Goal: Find specific page/section: Find specific page/section

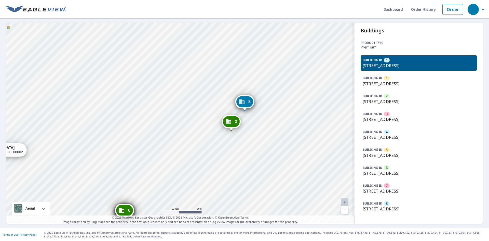
drag, startPoint x: 187, startPoint y: 134, endPoint x: 206, endPoint y: 49, distance: 87.1
click at [206, 49] on div "1 12-22 [GEOGRAPHIC_DATA] 2 24-30 [GEOGRAPHIC_DATA] 3 12-[GEOGRAPHIC_DATA] 4 12…" at bounding box center [180, 123] width 349 height 201
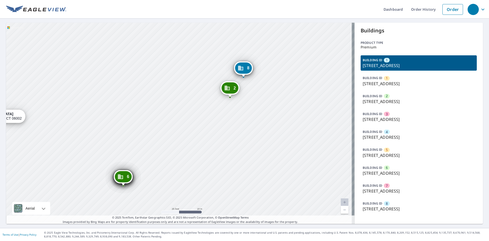
drag, startPoint x: 210, startPoint y: 84, endPoint x: 181, endPoint y: 136, distance: 59.0
click at [181, 136] on div "1 12-22 [GEOGRAPHIC_DATA] 2 24-30 [GEOGRAPHIC_DATA] 3 12-[GEOGRAPHIC_DATA] 4 12…" at bounding box center [180, 123] width 349 height 201
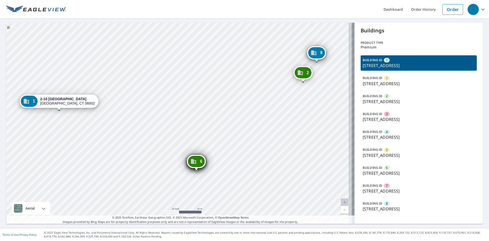
drag, startPoint x: 248, startPoint y: 86, endPoint x: 232, endPoint y: 77, distance: 18.0
click at [232, 77] on div "1 12-22 [GEOGRAPHIC_DATA] 2 24-30 [GEOGRAPHIC_DATA] 3 12-[GEOGRAPHIC_DATA] 4 12…" at bounding box center [180, 123] width 349 height 201
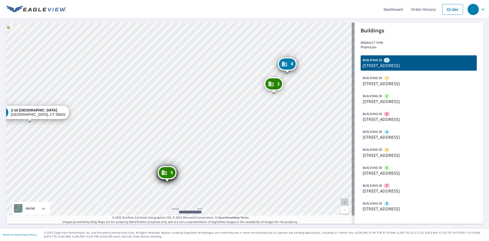
drag, startPoint x: 231, startPoint y: 78, endPoint x: 164, endPoint y: 95, distance: 69.7
click at [164, 95] on div "1 12-22 [GEOGRAPHIC_DATA] 2 24-30 [GEOGRAPHIC_DATA] 3 12-[GEOGRAPHIC_DATA] 4 12…" at bounding box center [180, 123] width 349 height 201
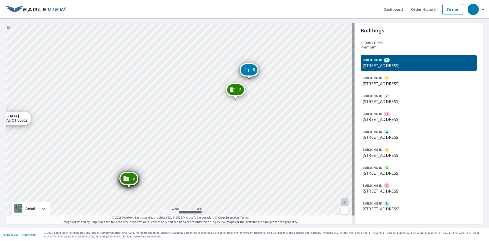
click at [394, 83] on p "[STREET_ADDRESS]" at bounding box center [419, 84] width 112 height 6
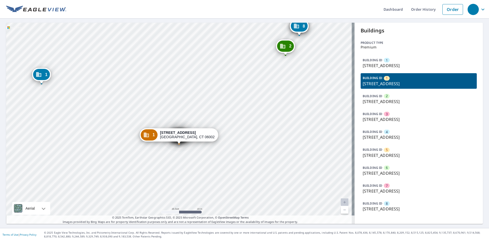
click at [398, 70] on div "BUILDING ID [STREET_ADDRESS]" at bounding box center [419, 62] width 116 height 15
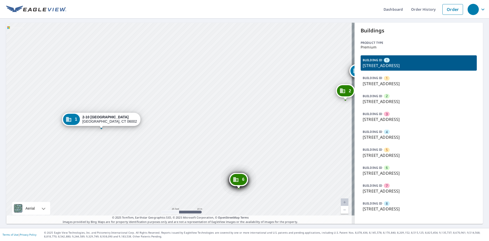
drag, startPoint x: 294, startPoint y: 118, endPoint x: 218, endPoint y: 102, distance: 78.0
click at [218, 103] on div "1 12-22 [GEOGRAPHIC_DATA] 2 24-30 [GEOGRAPHIC_DATA] 3 12-[GEOGRAPHIC_DATA] 4 12…" at bounding box center [180, 123] width 349 height 201
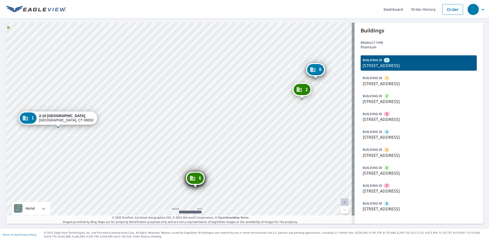
drag, startPoint x: 259, startPoint y: 102, endPoint x: 218, endPoint y: 101, distance: 41.3
click at [218, 101] on div "1 12-22 [GEOGRAPHIC_DATA] 2 24-30 [GEOGRAPHIC_DATA] 3 12-[GEOGRAPHIC_DATA] 4 12…" at bounding box center [180, 123] width 349 height 201
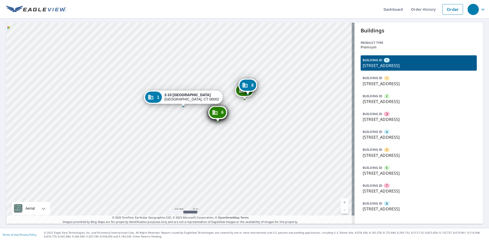
scroll to position [43, 0]
click at [381, 202] on div "BUILDING ID 8 [STREET_ADDRESS]" at bounding box center [419, 206] width 116 height 15
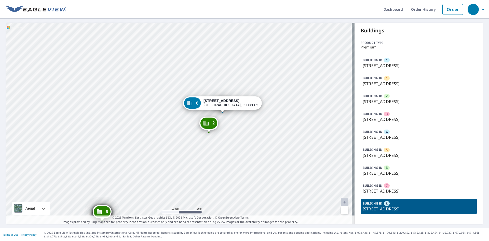
click at [236, 141] on div "1 2-10 [GEOGRAPHIC_DATA] 1 12-22 [GEOGRAPHIC_DATA] 2 24-30 [GEOGRAPHIC_DATA] 3 …" at bounding box center [180, 123] width 349 height 201
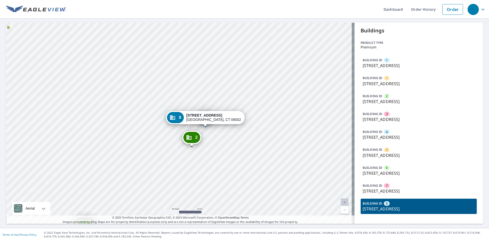
drag, startPoint x: 215, startPoint y: 77, endPoint x: 226, endPoint y: 105, distance: 29.4
click at [226, 105] on div "1 2-10 [GEOGRAPHIC_DATA] 1 12-22 [GEOGRAPHIC_DATA] 2 24-30 [GEOGRAPHIC_DATA] 3 …" at bounding box center [180, 123] width 349 height 201
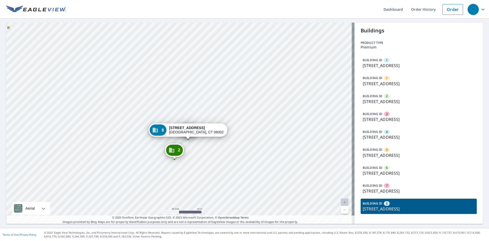
click at [369, 55] on div "BUILDING ID [STREET_ADDRESS]" at bounding box center [419, 62] width 116 height 15
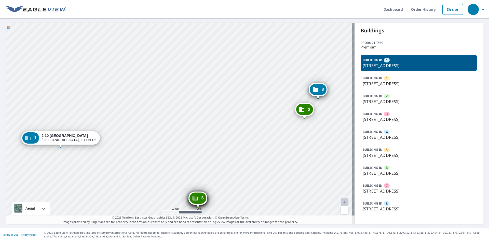
drag, startPoint x: 118, startPoint y: 120, endPoint x: 160, endPoint y: 117, distance: 41.9
click at [116, 120] on div "1 12-22 [GEOGRAPHIC_DATA] 2 24-30 [GEOGRAPHIC_DATA] 3 12-[GEOGRAPHIC_DATA] 4 12…" at bounding box center [180, 123] width 349 height 201
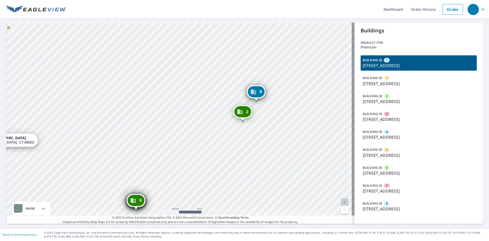
drag, startPoint x: 187, startPoint y: 116, endPoint x: 127, endPoint y: 119, distance: 59.9
click at [127, 119] on div "1 12-22 [GEOGRAPHIC_DATA] 2 24-30 [GEOGRAPHIC_DATA] 3 12-[GEOGRAPHIC_DATA] 4 12…" at bounding box center [180, 123] width 349 height 201
